Goal: Task Accomplishment & Management: Complete application form

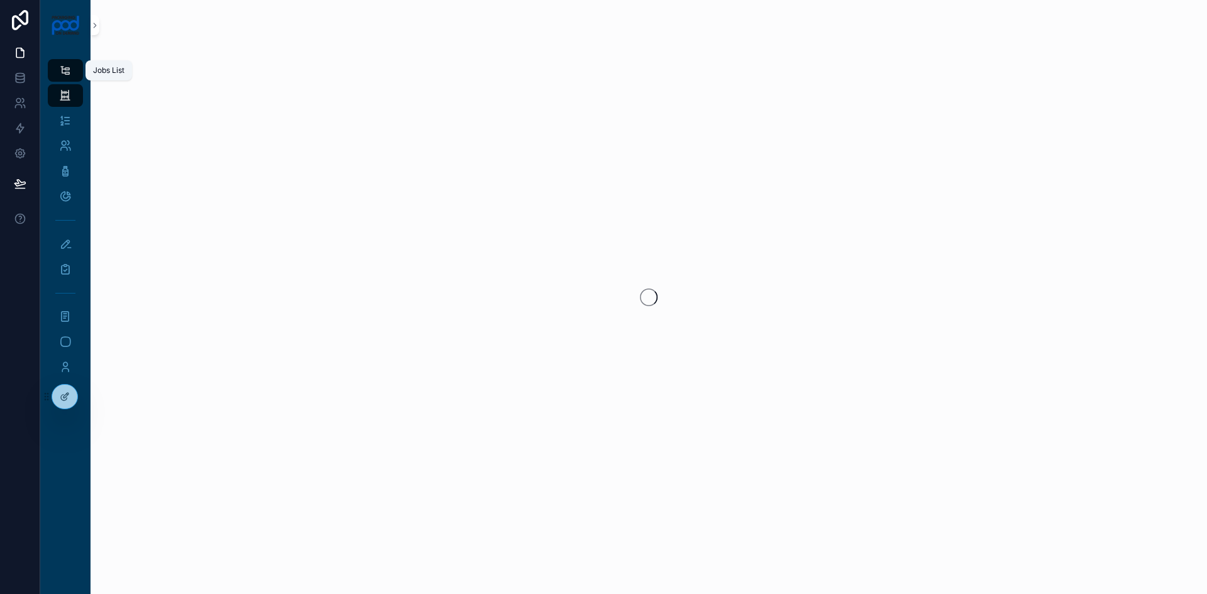
click at [74, 67] on div "Jobs List" at bounding box center [65, 70] width 20 height 20
click at [9, 21] on icon at bounding box center [20, 20] width 25 height 20
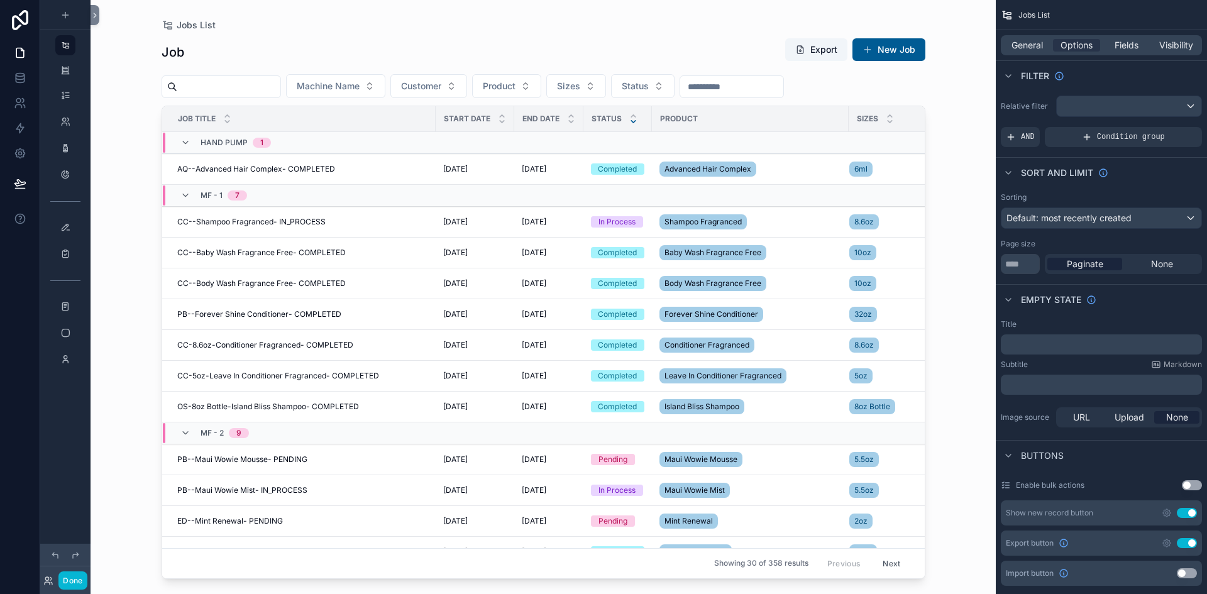
click at [634, 121] on icon "scrollable content" at bounding box center [633, 122] width 8 height 8
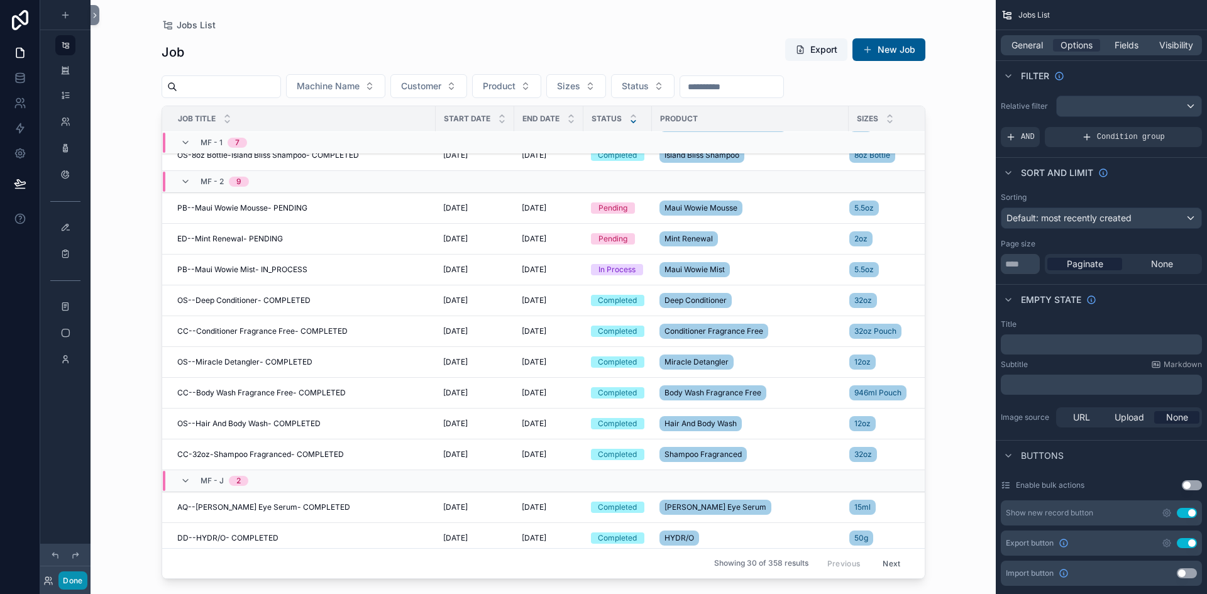
click at [79, 586] on button "Done" at bounding box center [72, 580] width 28 height 18
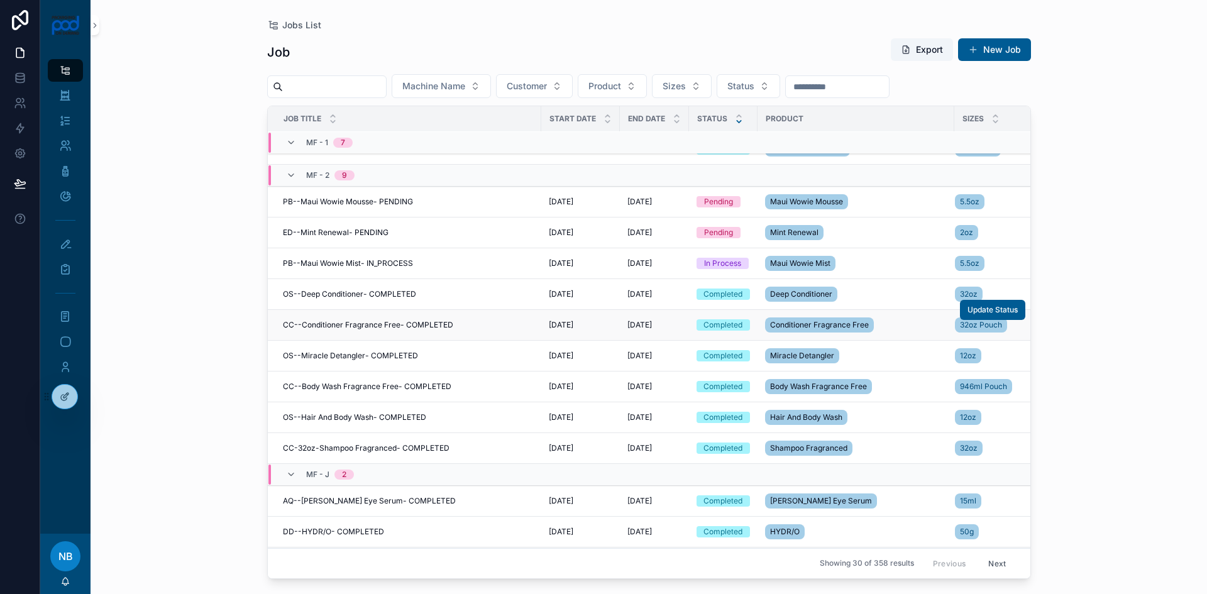
scroll to position [189, 0]
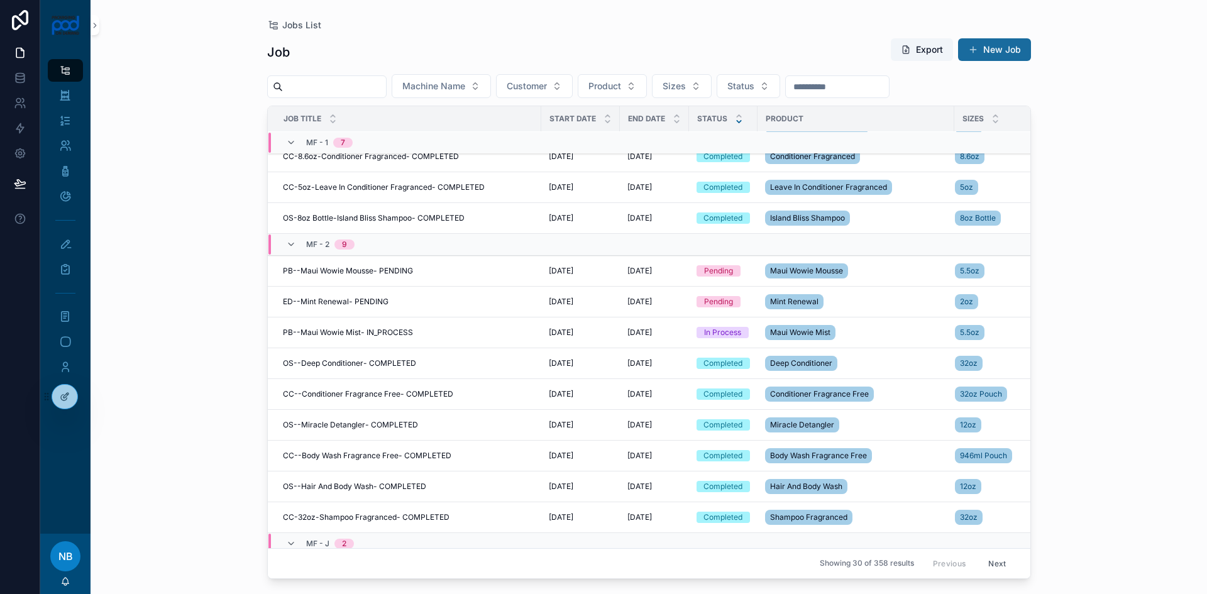
click at [987, 42] on button "New Job" at bounding box center [994, 49] width 73 height 23
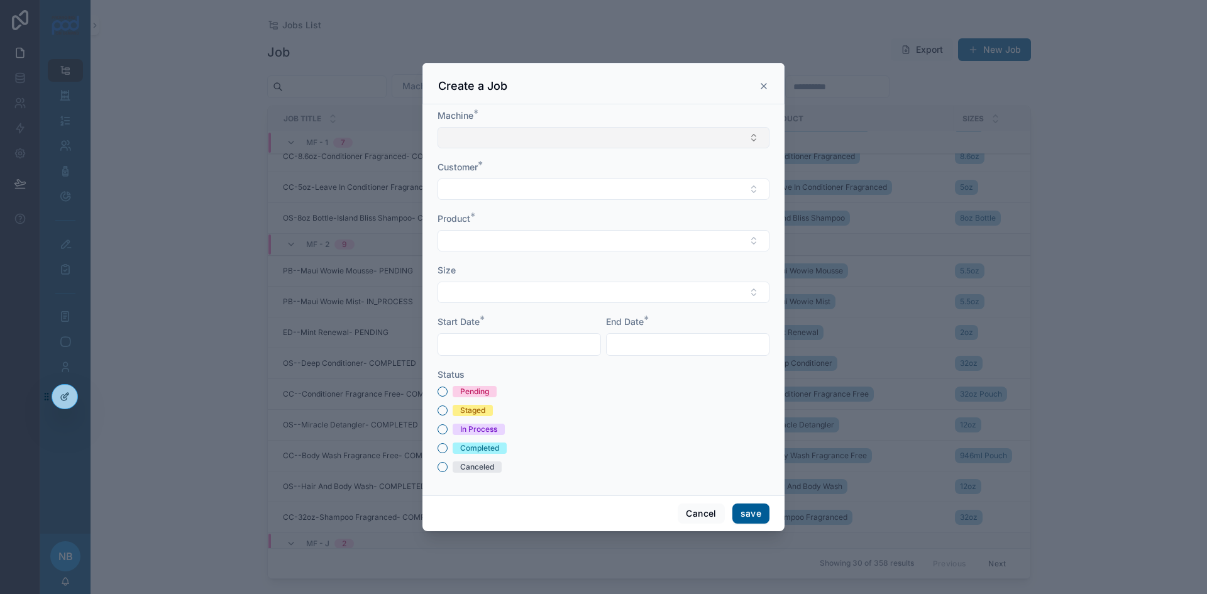
click at [464, 131] on button "Select Button" at bounding box center [603, 137] width 332 height 21
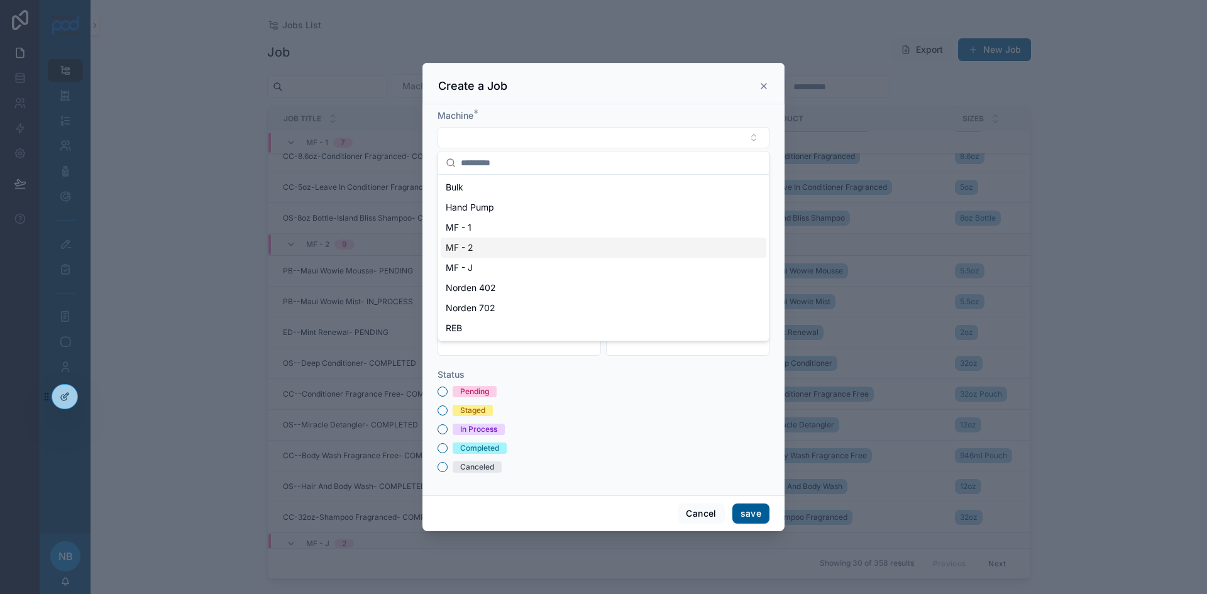
click at [471, 251] on span "MF - 2" at bounding box center [460, 247] width 28 height 13
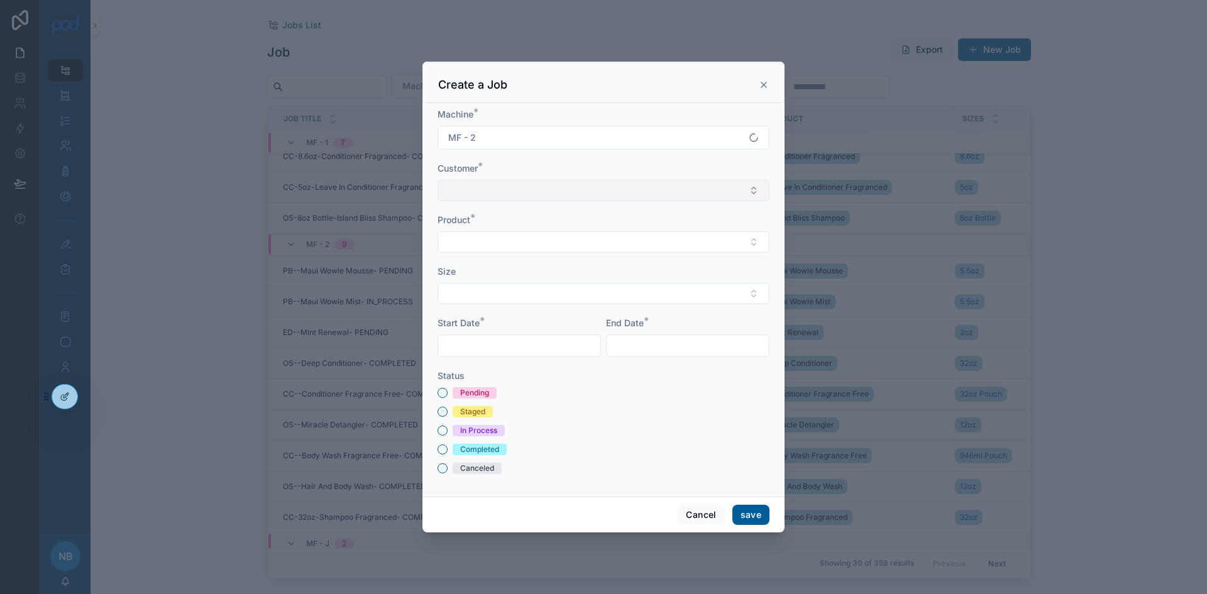
click at [469, 194] on button "Select Button" at bounding box center [603, 190] width 332 height 21
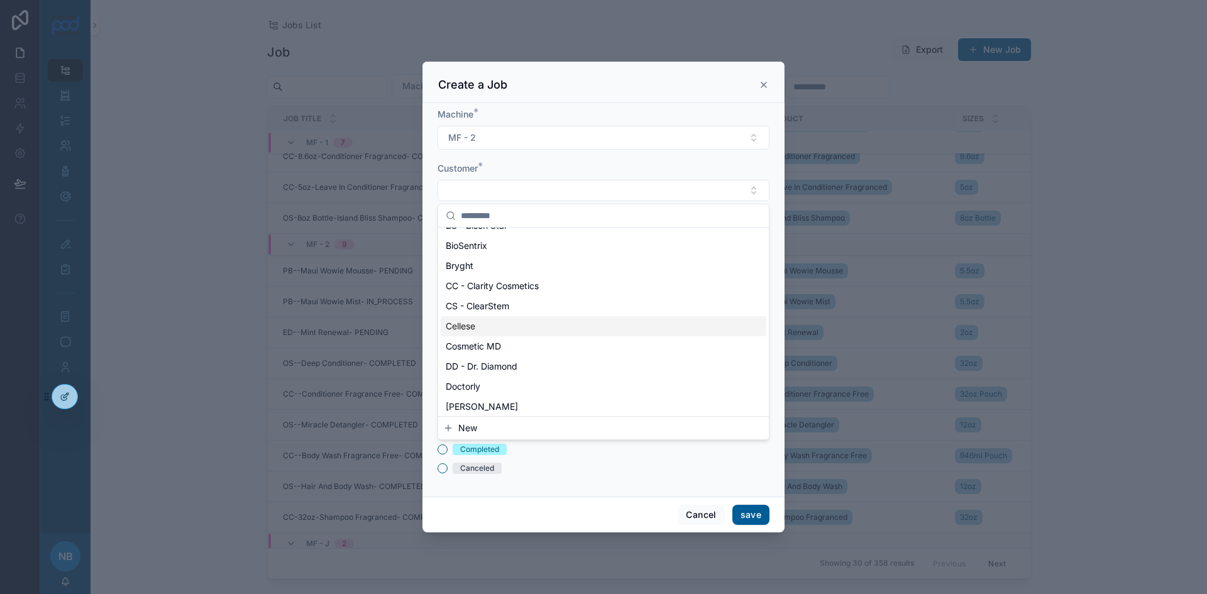
scroll to position [189, 0]
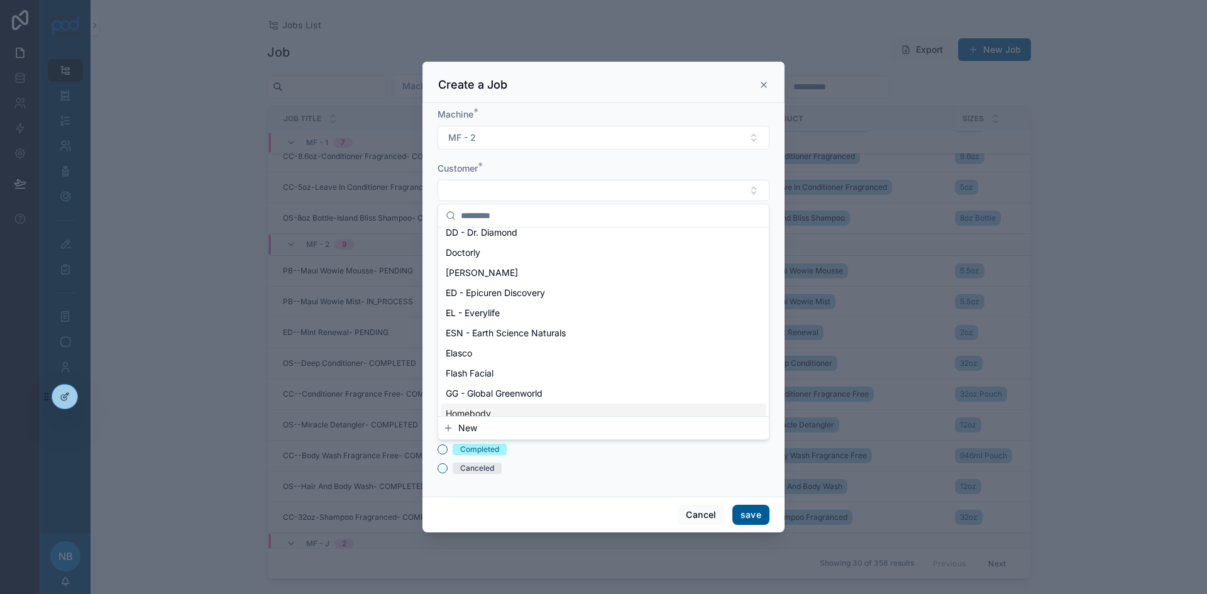
click at [601, 470] on div "Canceled" at bounding box center [603, 468] width 332 height 11
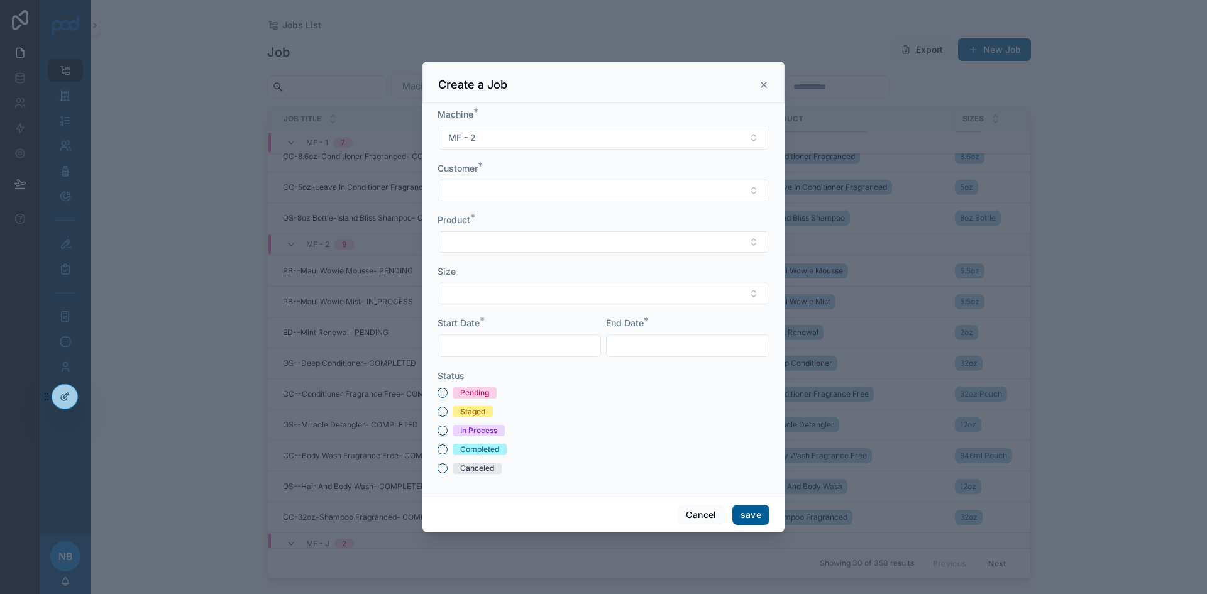
click at [760, 81] on icon "scrollable content" at bounding box center [764, 85] width 10 height 10
